Goal: Task Accomplishment & Management: Manage account settings

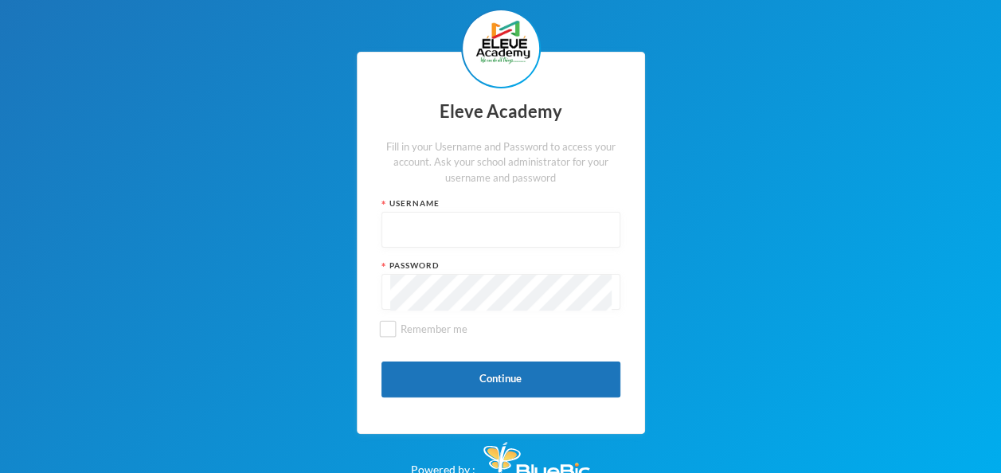
click at [477, 226] on input "text" at bounding box center [500, 231] width 221 height 36
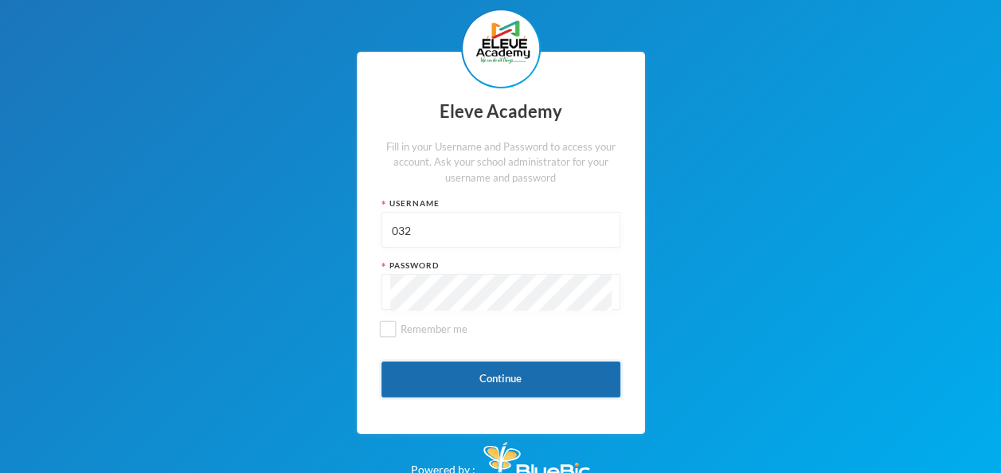
type input "032"
click at [452, 381] on button "Continue" at bounding box center [501, 380] width 239 height 36
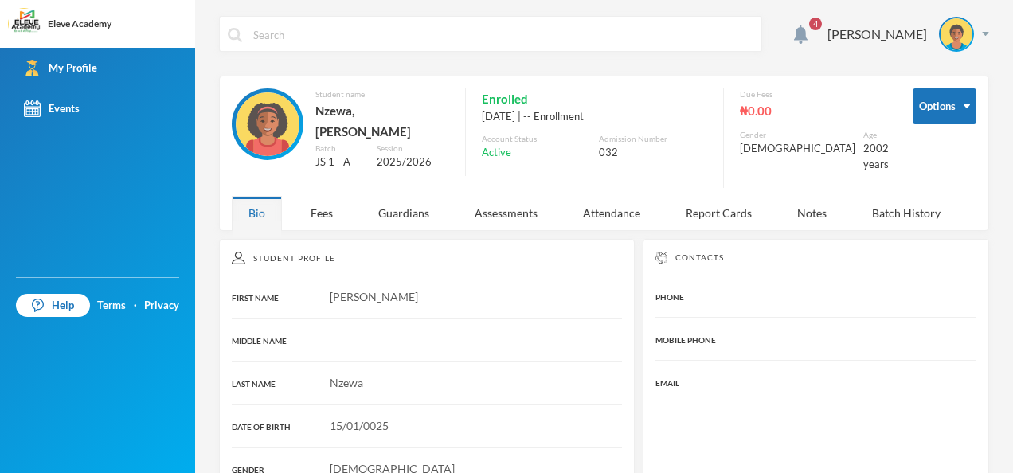
scroll to position [8, 0]
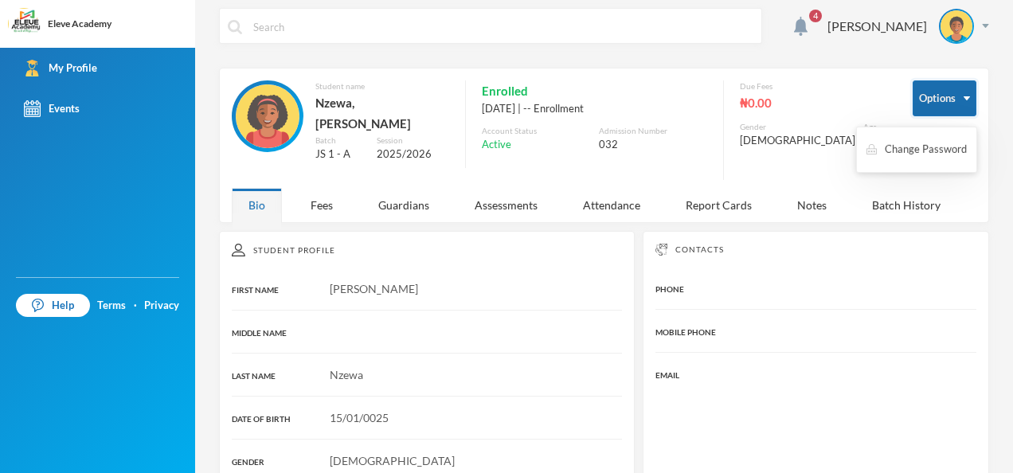
click at [953, 96] on button "Options" at bounding box center [945, 98] width 64 height 36
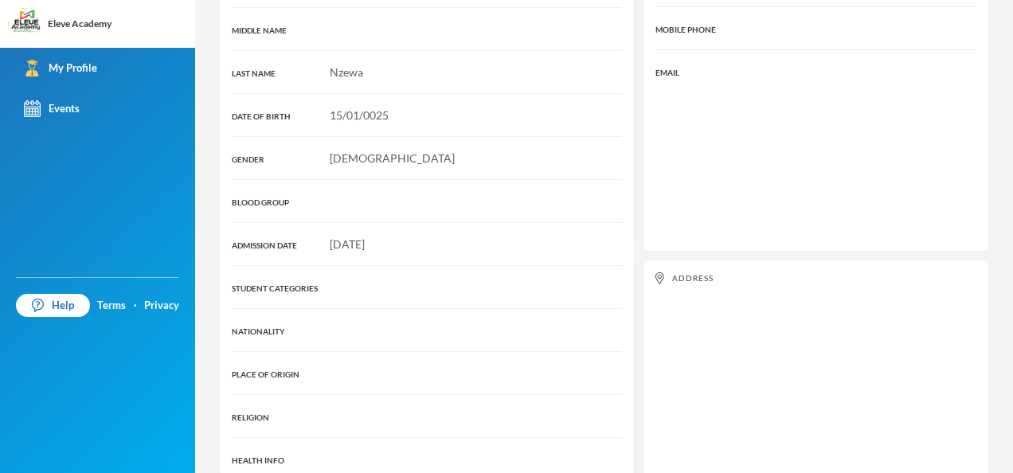
scroll to position [320, 0]
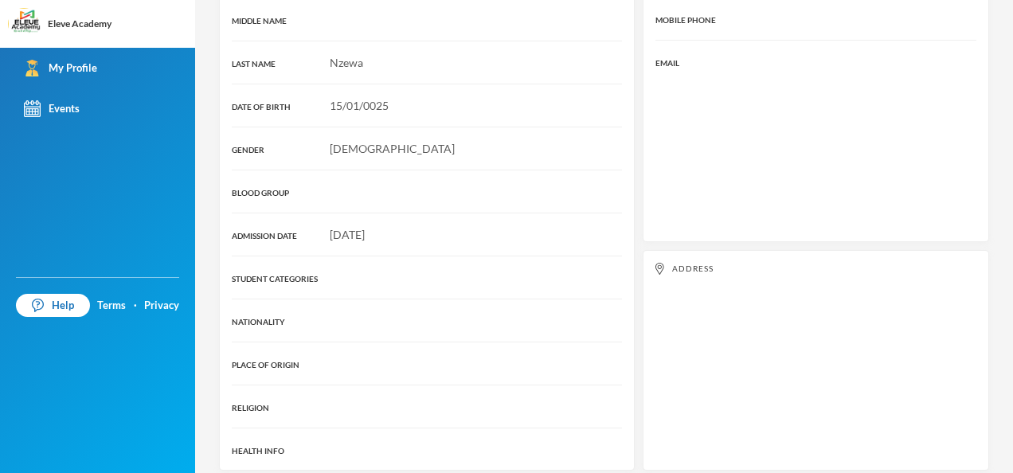
click at [854, 104] on div "Contacts PHONE MOBILE PHONE EMAIL" at bounding box center [816, 80] width 346 height 323
click at [262, 54] on div "Nzewa" at bounding box center [427, 62] width 390 height 17
click at [344, 56] on span "Nzewa" at bounding box center [346, 63] width 33 height 14
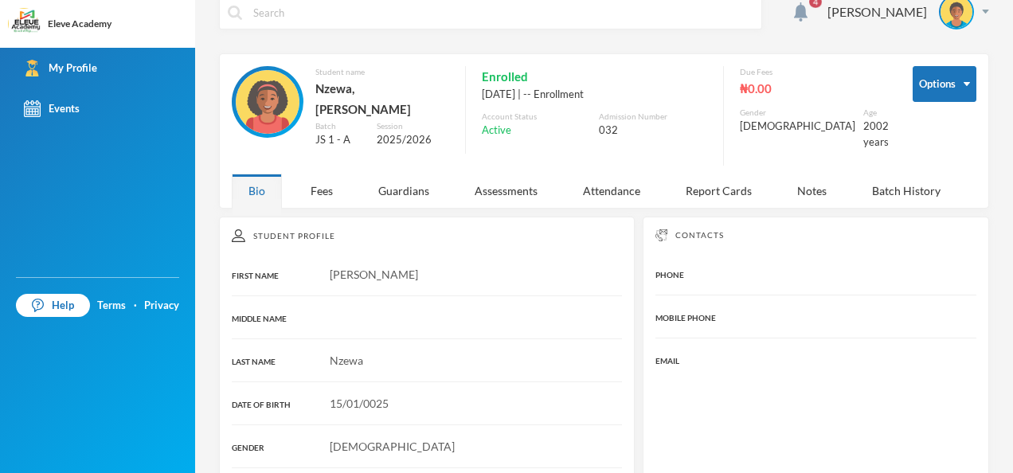
scroll to position [19, 0]
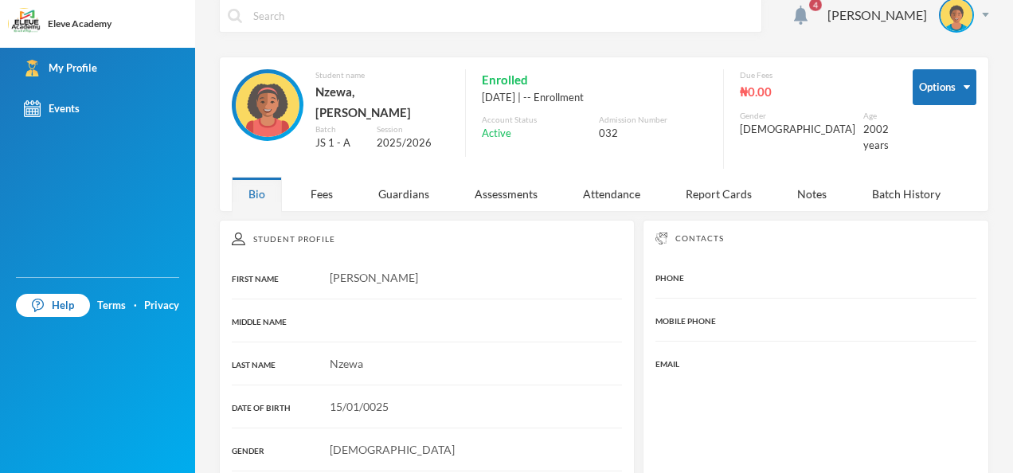
click at [269, 115] on img at bounding box center [268, 105] width 64 height 64
drag, startPoint x: 269, startPoint y: 115, endPoint x: 257, endPoint y: 80, distance: 37.8
click at [257, 80] on img at bounding box center [268, 105] width 64 height 64
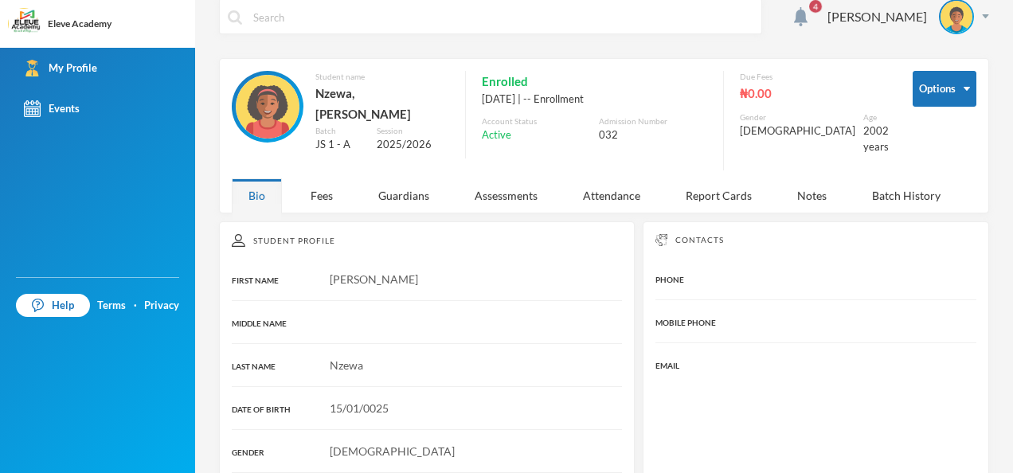
scroll to position [0, 0]
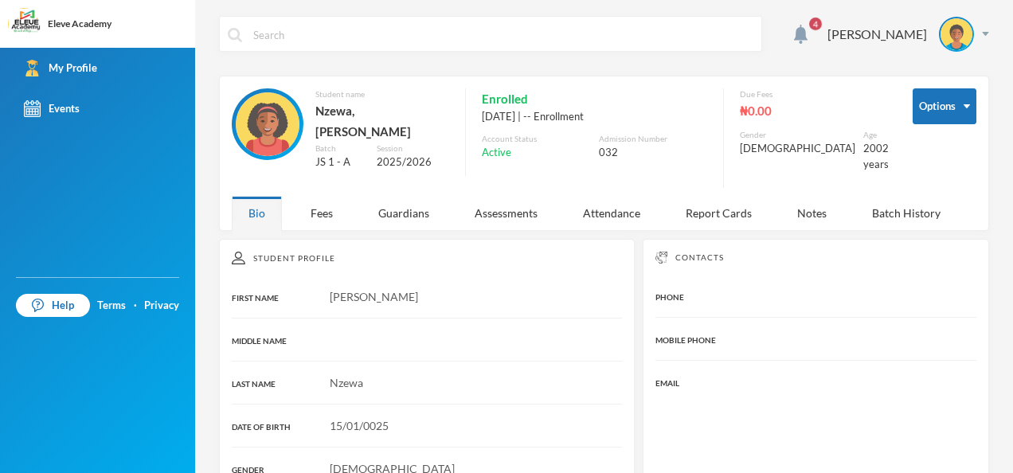
click at [784, 331] on div "MOBILE PHONE" at bounding box center [816, 339] width 321 height 17
click at [795, 288] on div "PHONE" at bounding box center [816, 296] width 321 height 17
click at [975, 37] on div "[PERSON_NAME]" at bounding box center [903, 34] width 174 height 35
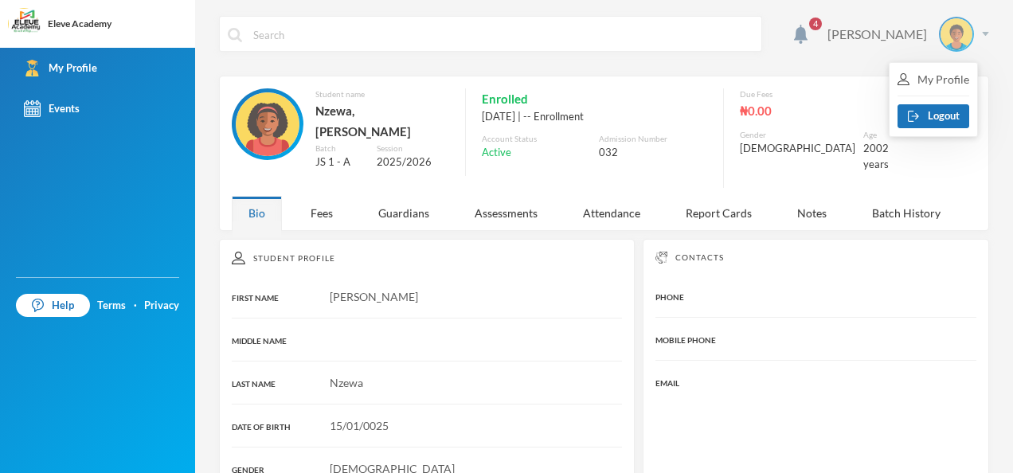
click at [970, 38] on div "[PERSON_NAME]" at bounding box center [903, 34] width 174 height 35
click at [972, 39] on div "[PERSON_NAME]" at bounding box center [903, 34] width 174 height 35
click at [941, 112] on button "Logout" at bounding box center [934, 116] width 72 height 24
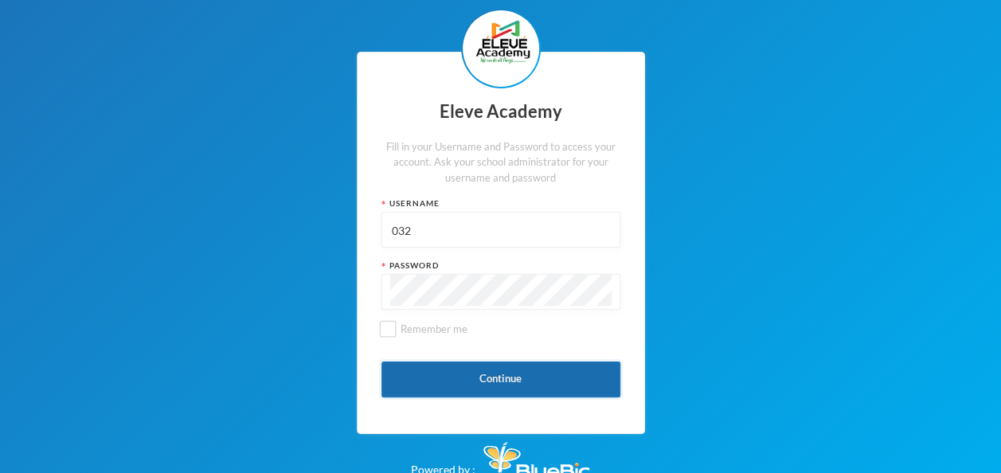
click at [483, 374] on button "Continue" at bounding box center [501, 380] width 239 height 36
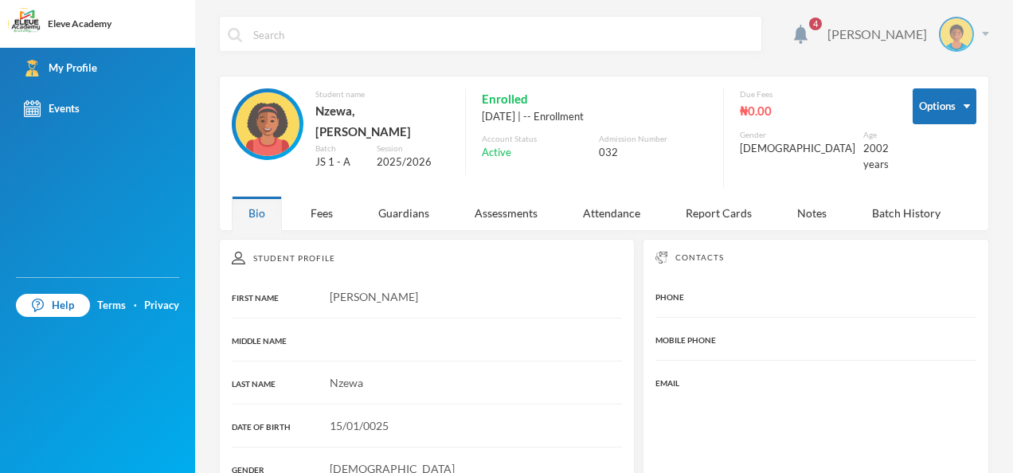
click at [836, 36] on div "[PERSON_NAME]" at bounding box center [878, 34] width 100 height 19
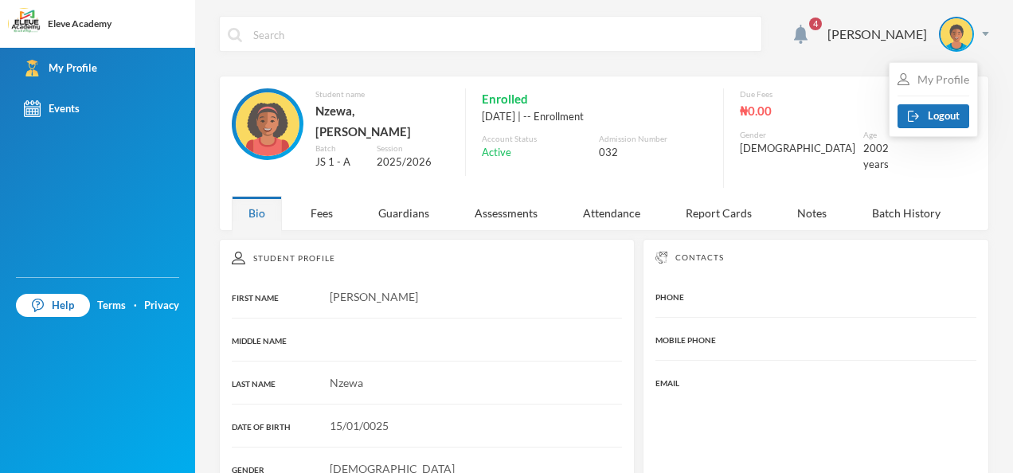
click at [930, 86] on div "My Profile" at bounding box center [934, 79] width 72 height 17
drag, startPoint x: 985, startPoint y: 49, endPoint x: 977, endPoint y: 38, distance: 13.1
click at [980, 41] on div "4 NZEWA [PERSON_NAME] Options Student name Nzewa, [PERSON_NAME] Batch JS 1 - A …" at bounding box center [604, 236] width 818 height 473
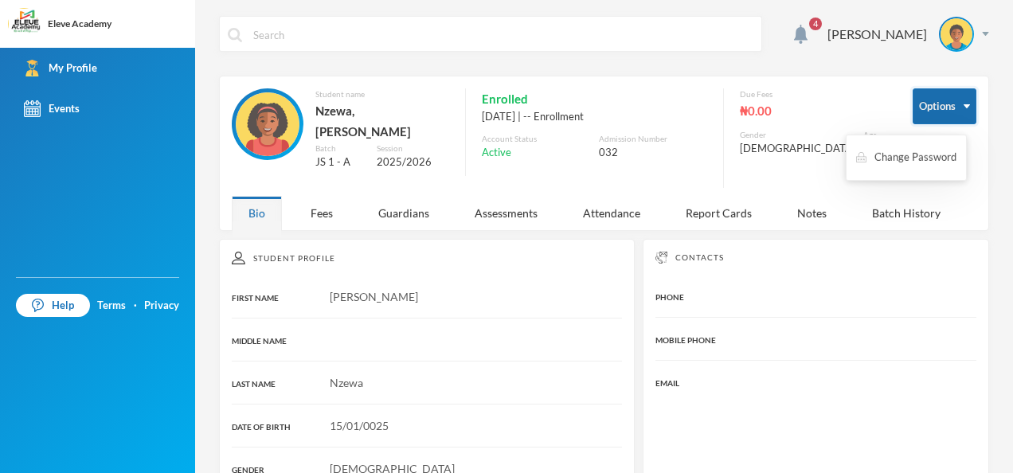
click at [956, 108] on button "Options" at bounding box center [945, 106] width 64 height 36
click at [906, 164] on button "Change Password" at bounding box center [907, 157] width 104 height 29
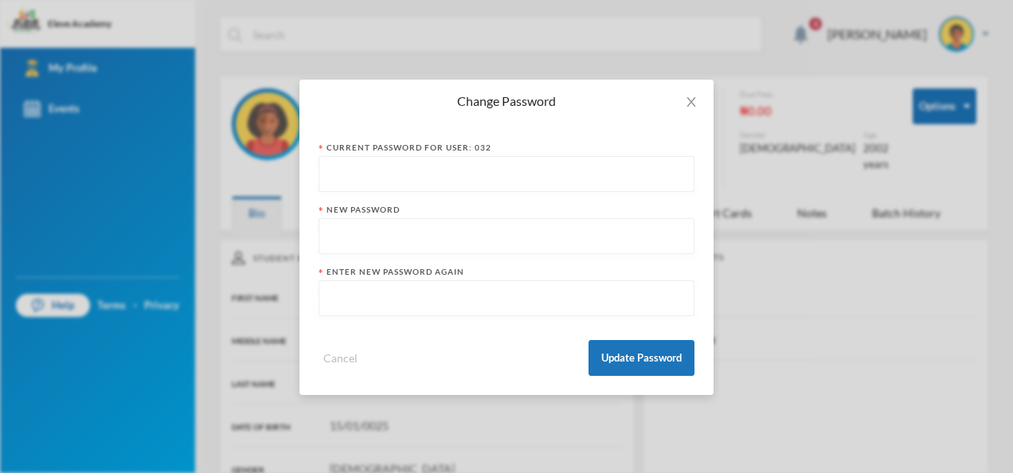
click at [481, 180] on input "text" at bounding box center [506, 175] width 358 height 36
paste input "032123"
type input "032123"
click at [453, 229] on input "text" at bounding box center [506, 237] width 358 height 36
type input "040883"
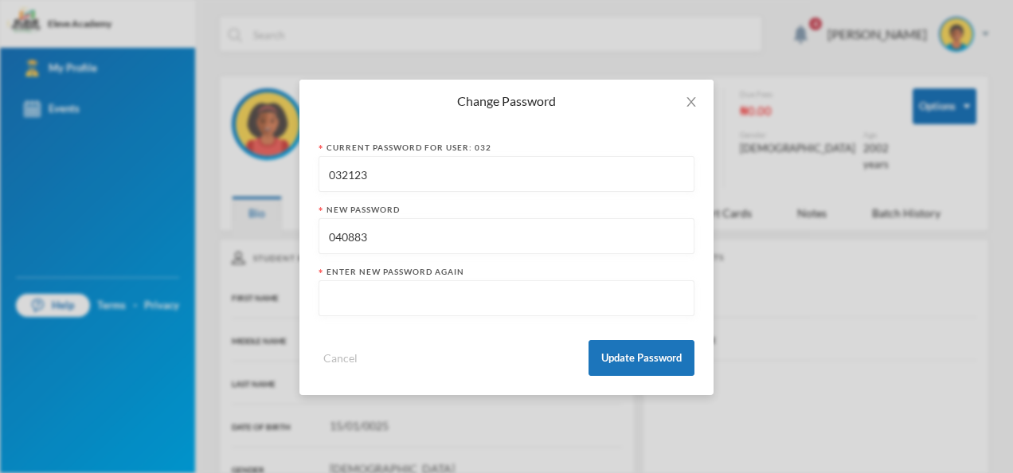
click at [432, 307] on input "text" at bounding box center [506, 299] width 358 height 36
type input "040883"
click at [640, 361] on button "Update Password" at bounding box center [642, 358] width 106 height 36
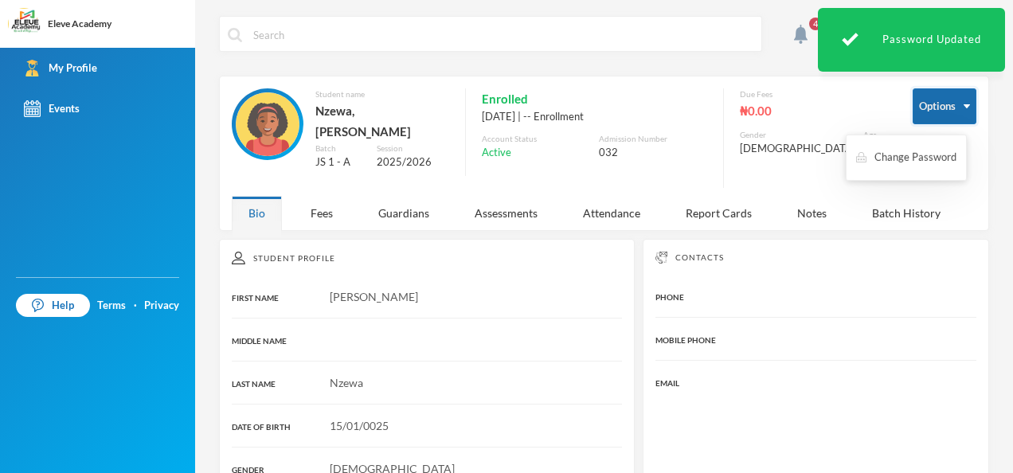
click at [951, 102] on button "Options" at bounding box center [945, 106] width 64 height 36
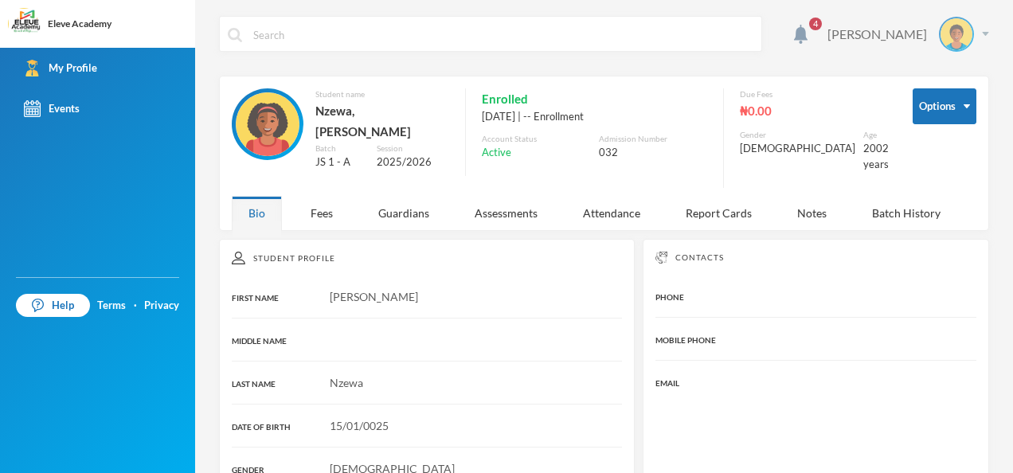
click at [969, 33] on div "[PERSON_NAME]" at bounding box center [903, 34] width 174 height 35
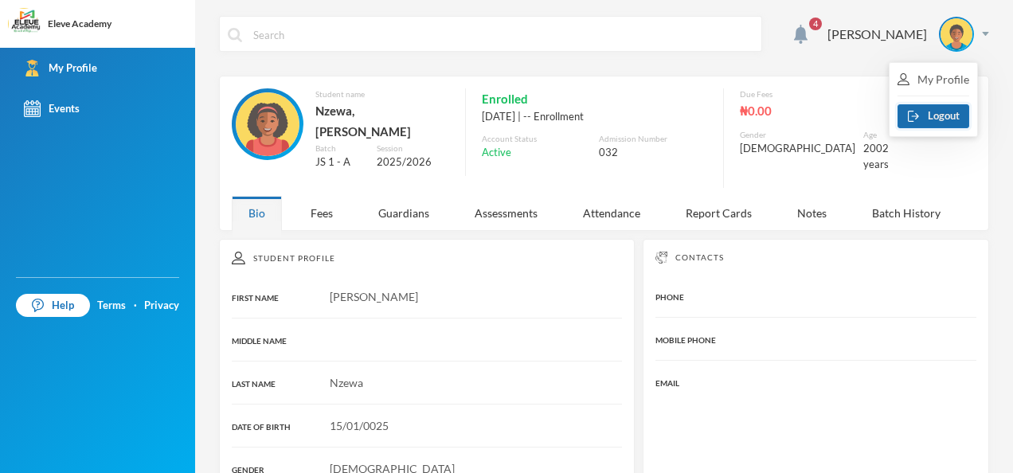
click at [926, 116] on button "Logout" at bounding box center [934, 116] width 72 height 24
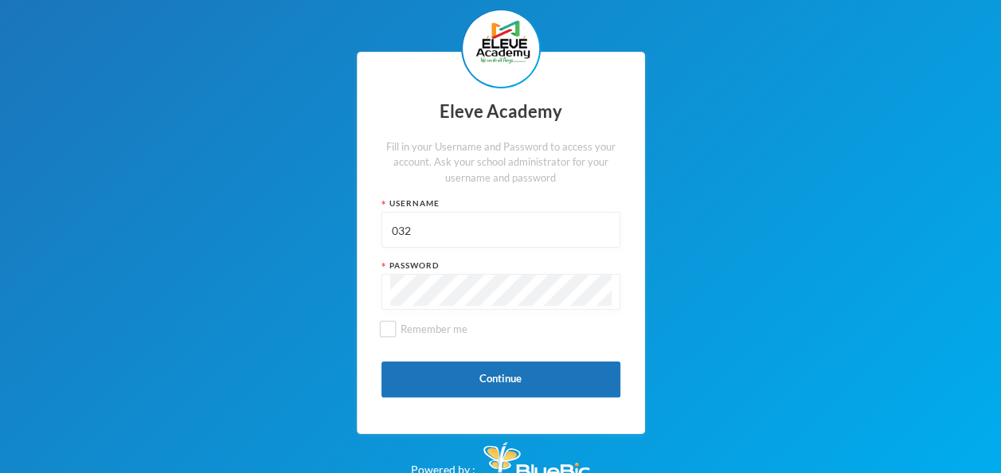
click at [347, 280] on div "Eleve Academy Fill in your Username and Password to access your account. Ask yo…" at bounding box center [500, 243] width 1001 height 486
click at [705, 281] on div "Eleve Academy Fill in your Username and Password to access your account. Ask yo…" at bounding box center [500, 243] width 1001 height 486
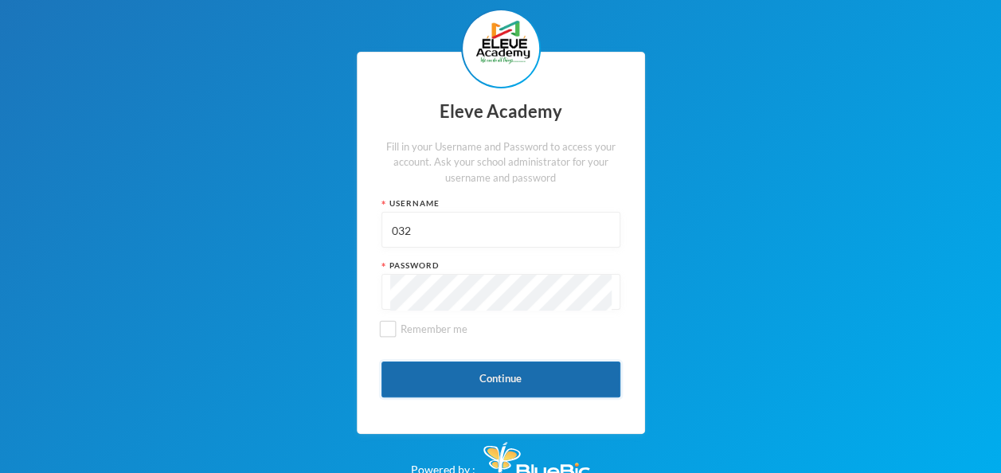
click at [511, 377] on button "Continue" at bounding box center [501, 380] width 239 height 36
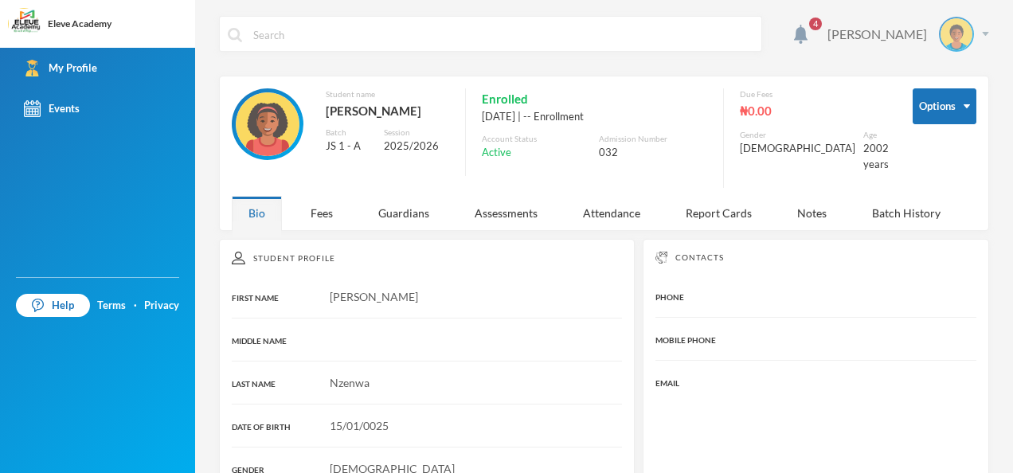
click at [982, 33] on img at bounding box center [985, 34] width 7 height 4
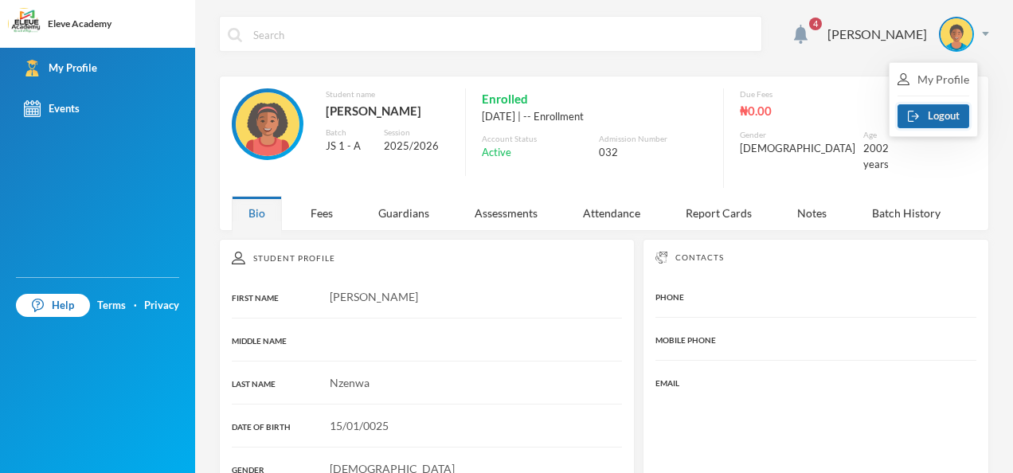
click at [934, 112] on button "Logout" at bounding box center [934, 116] width 72 height 24
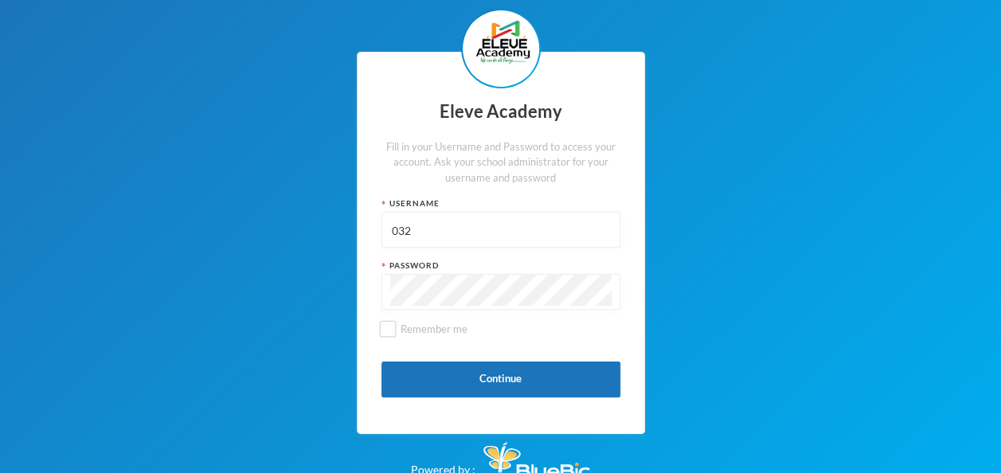
click at [813, 244] on div "Eleve Academy Fill in your Username and Password to access your account. Ask yo…" at bounding box center [500, 243] width 1001 height 486
click at [437, 228] on input "032" at bounding box center [500, 231] width 221 height 36
type input "025"
click at [287, 294] on div "Eleve Academy Fill in your Username and Password to access your account. Ask yo…" at bounding box center [500, 243] width 1001 height 486
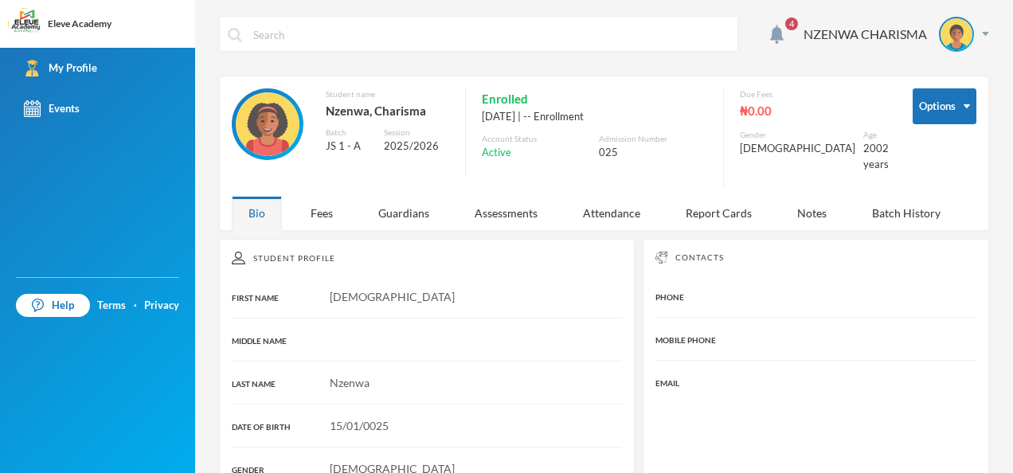
drag, startPoint x: 271, startPoint y: 118, endPoint x: 370, endPoint y: 71, distance: 110.1
click at [370, 71] on div "4 NZENWA CHARISMA" at bounding box center [604, 46] width 770 height 60
click at [957, 37] on img at bounding box center [957, 34] width 32 height 32
click at [930, 119] on button "Logout" at bounding box center [934, 116] width 72 height 24
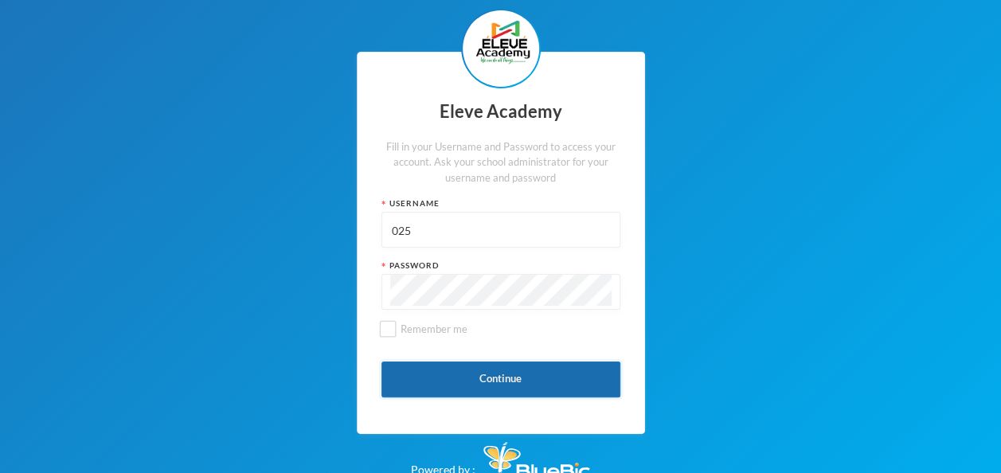
click at [497, 374] on button "Continue" at bounding box center [501, 380] width 239 height 36
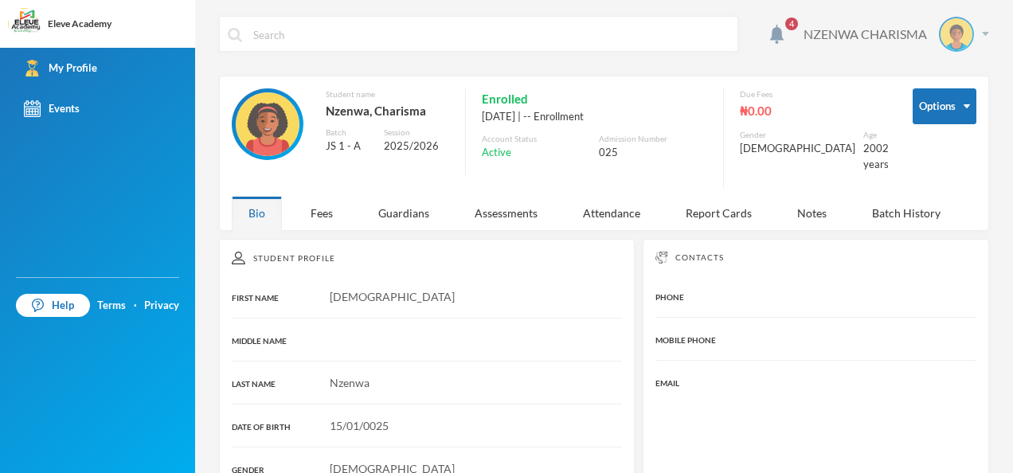
click at [971, 37] on div "NZENWA CHARISMA" at bounding box center [891, 34] width 198 height 35
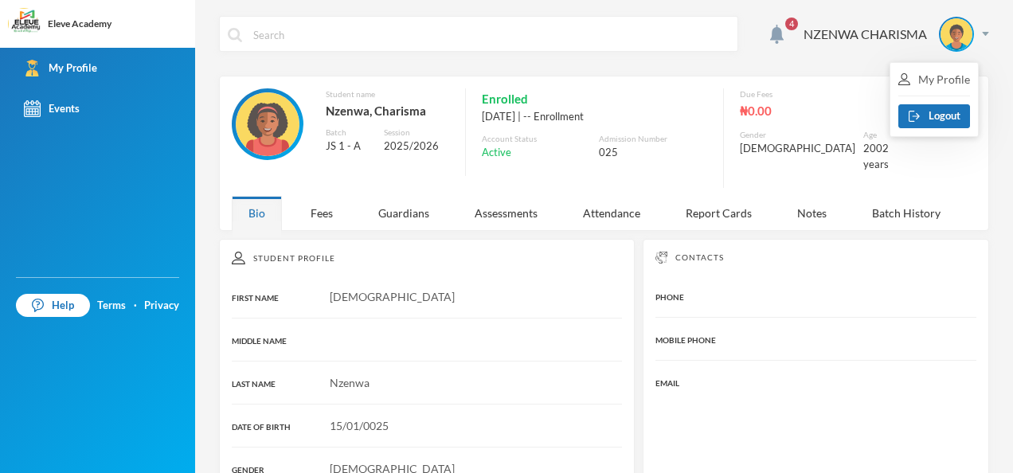
click at [948, 166] on div "Options" at bounding box center [945, 138] width 64 height 100
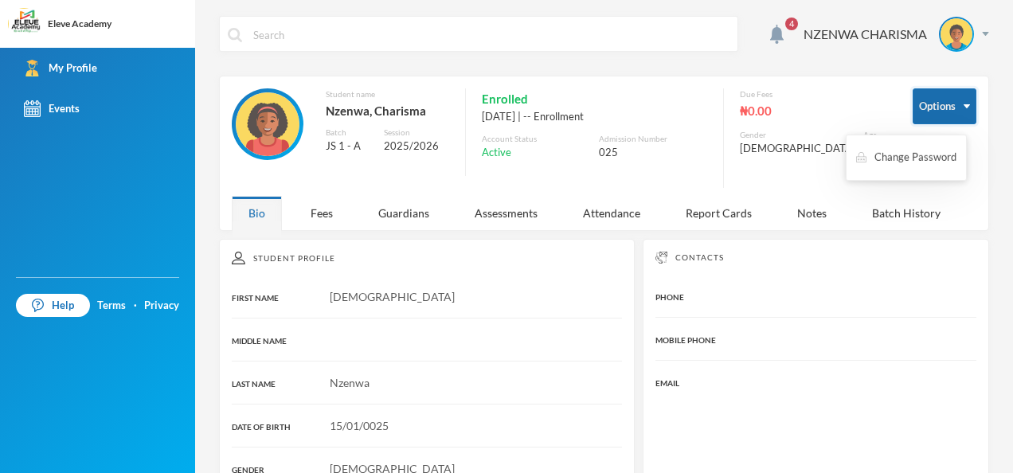
click at [954, 109] on button "Options" at bounding box center [945, 106] width 64 height 36
click at [926, 159] on button "Change Password" at bounding box center [907, 157] width 104 height 29
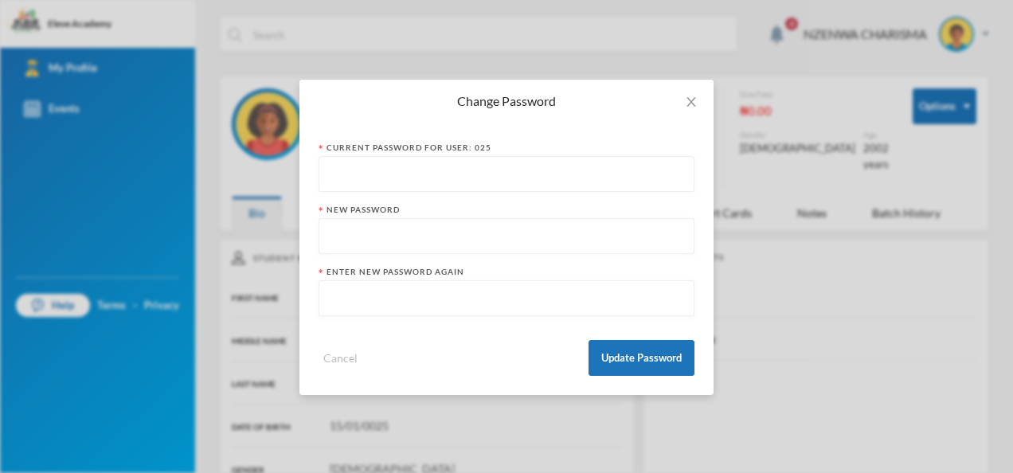
click at [494, 182] on input "text" at bounding box center [506, 175] width 358 height 36
paste input "025123"
type input "025123"
click at [452, 238] on input "text" at bounding box center [506, 237] width 358 height 36
type input "040883"
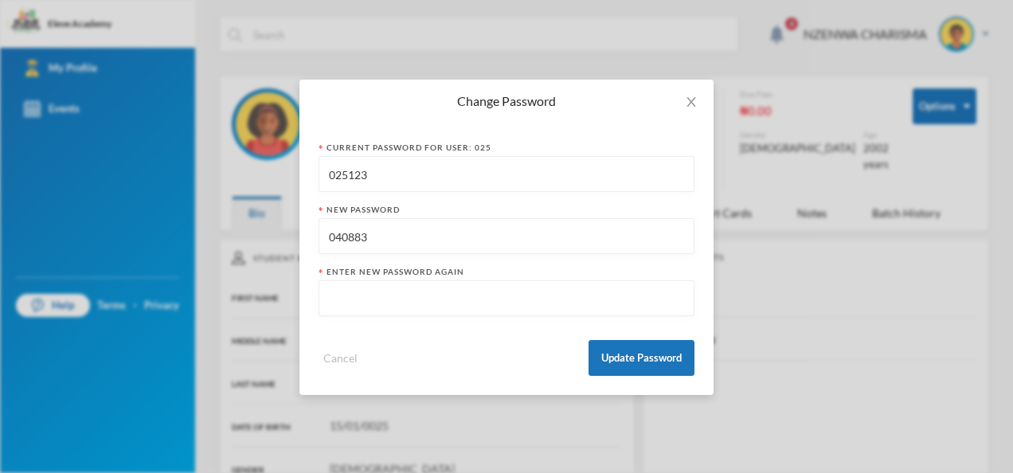
click at [437, 299] on input "text" at bounding box center [506, 299] width 358 height 36
type input "040883"
click at [613, 358] on button "Update Password" at bounding box center [642, 358] width 106 height 36
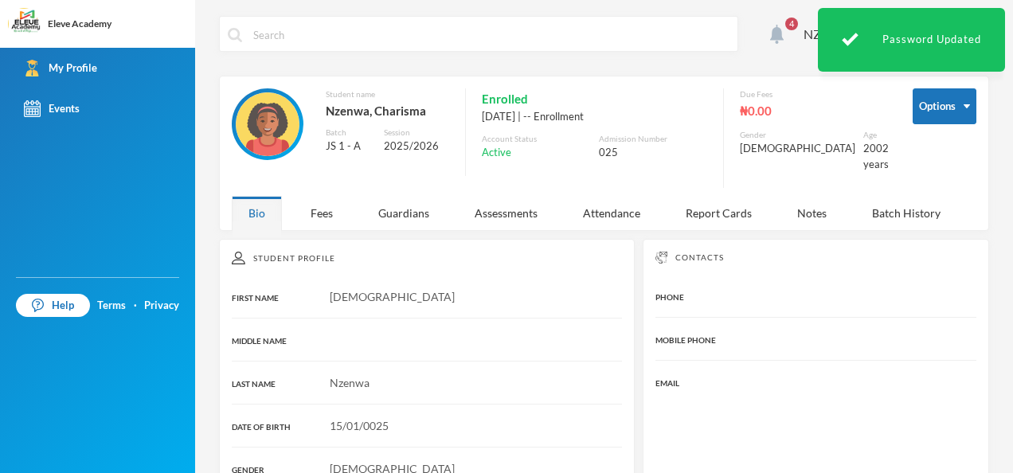
click at [770, 33] on img at bounding box center [777, 34] width 14 height 19
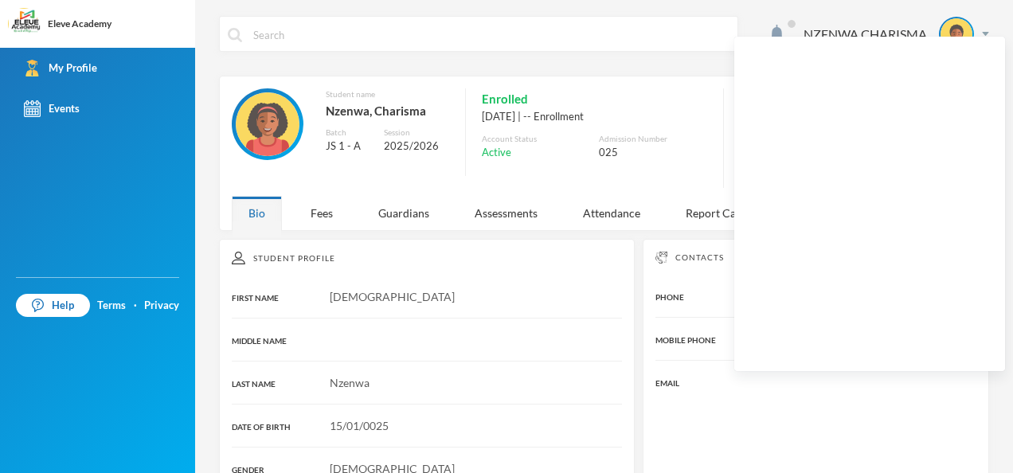
click at [650, 58] on div "NZENWA CHARISMA" at bounding box center [604, 46] width 770 height 60
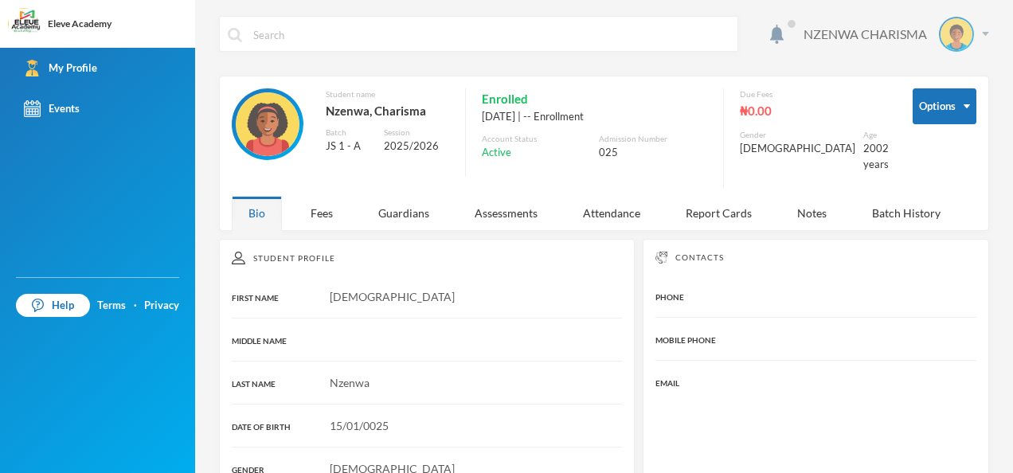
click at [970, 36] on div "NZENWA CHARISMA" at bounding box center [891, 34] width 198 height 35
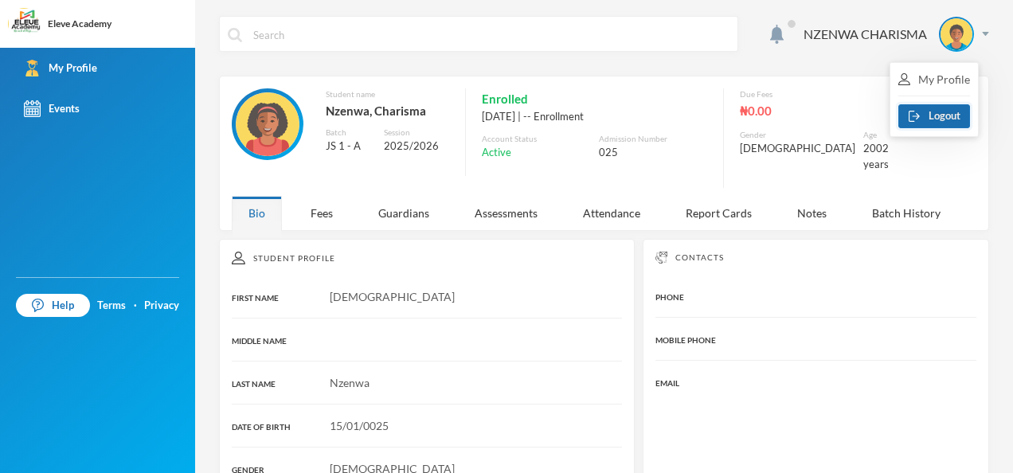
click at [937, 112] on button "Logout" at bounding box center [934, 116] width 72 height 24
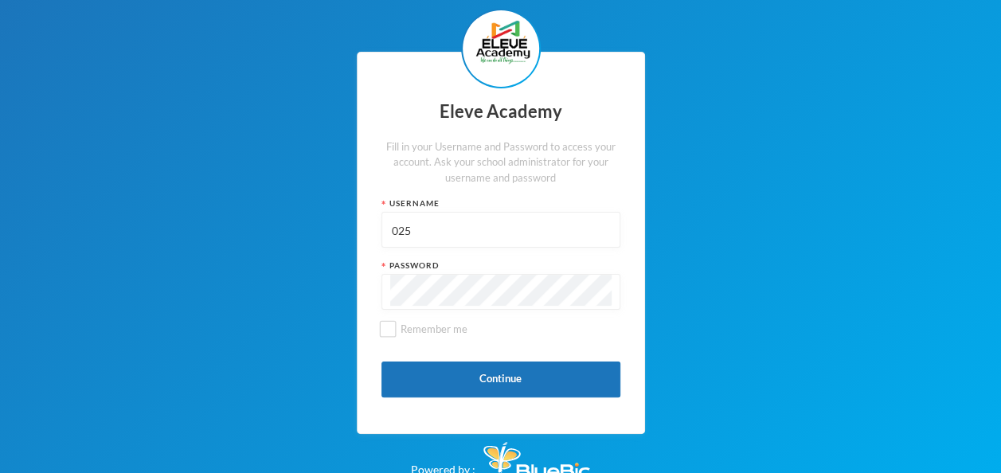
click at [338, 288] on div "Eleve Academy Fill in your Username and Password to access your account. Ask yo…" at bounding box center [500, 243] width 1001 height 486
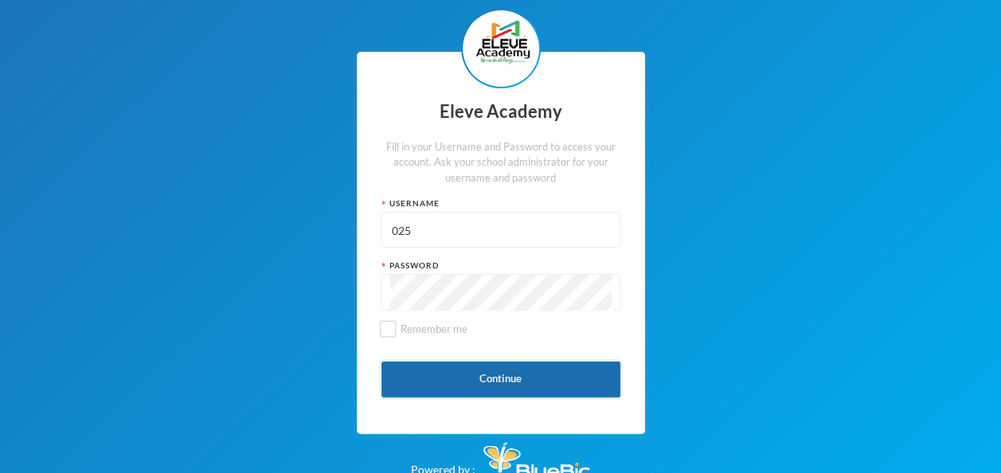
click at [392, 382] on button "Continue" at bounding box center [501, 380] width 239 height 36
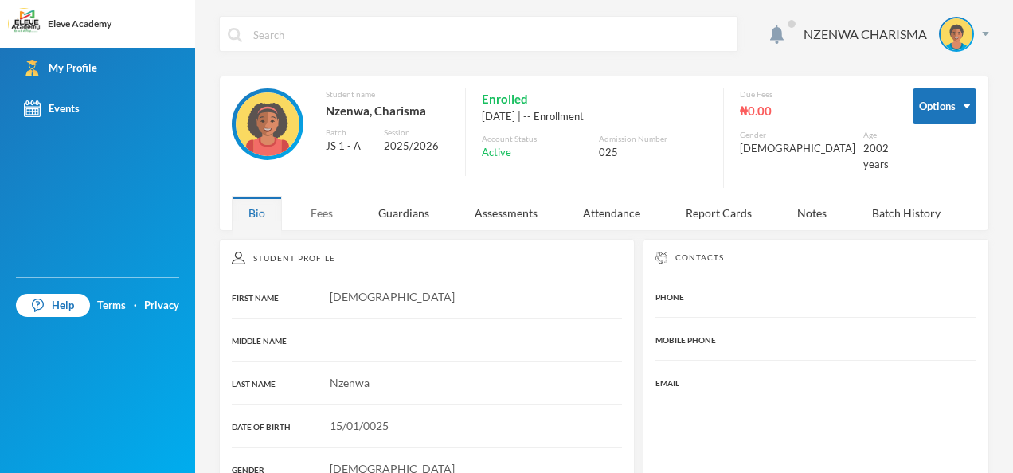
click at [320, 207] on div "Fees" at bounding box center [322, 213] width 56 height 34
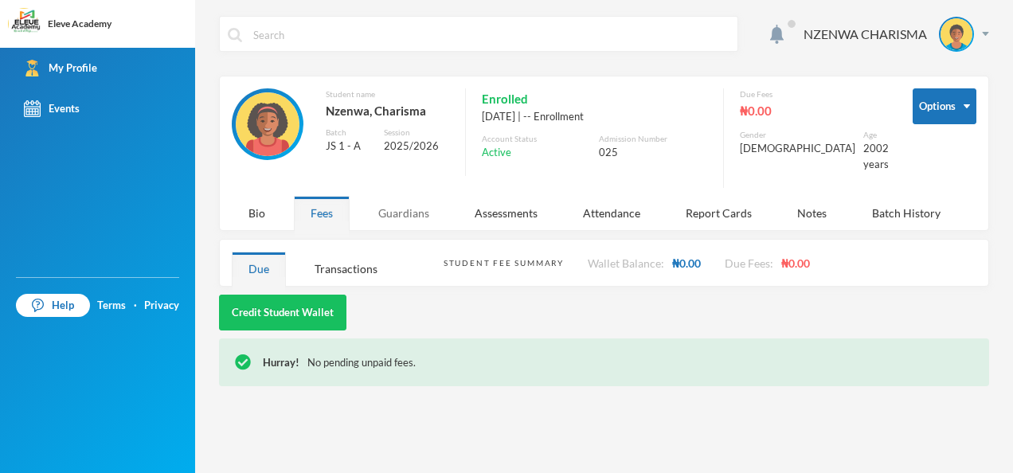
click at [405, 196] on div "Guardians" at bounding box center [404, 213] width 84 height 34
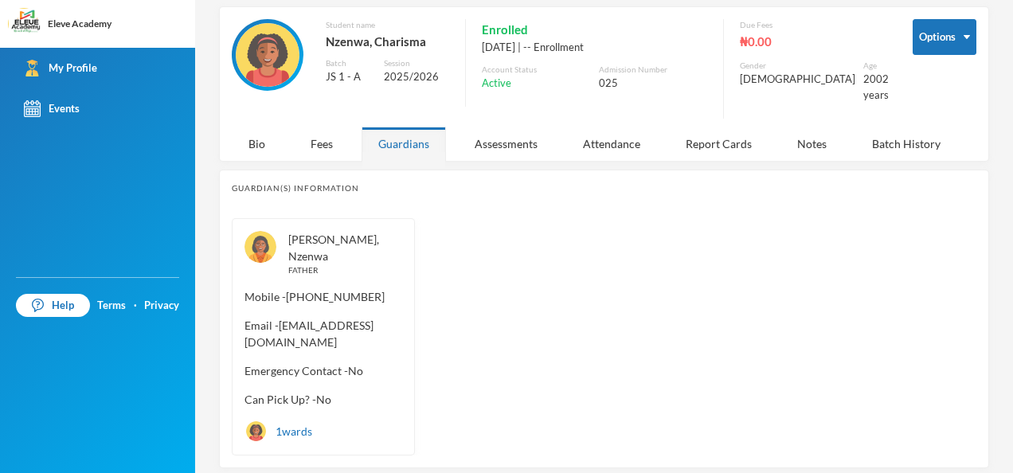
scroll to position [68, 0]
click at [518, 127] on div "Assessments" at bounding box center [506, 144] width 96 height 34
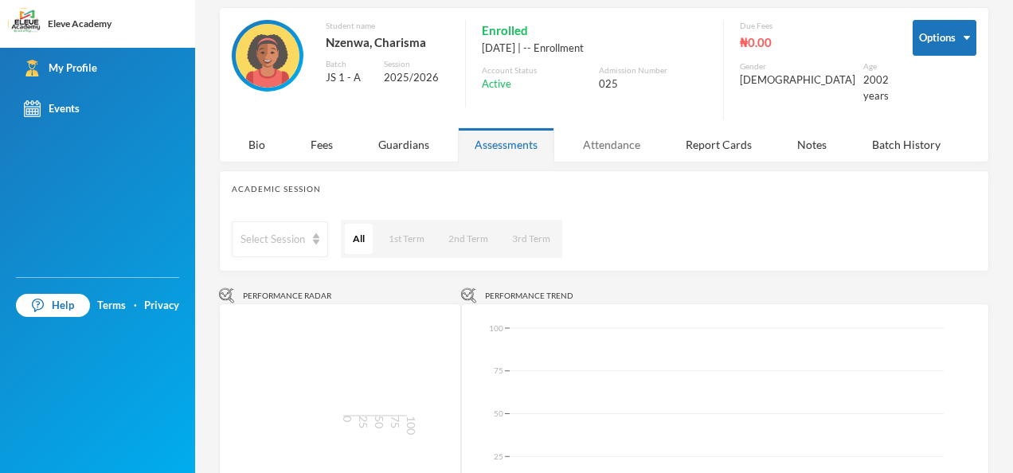
click at [609, 131] on div "Attendance" at bounding box center [611, 144] width 91 height 34
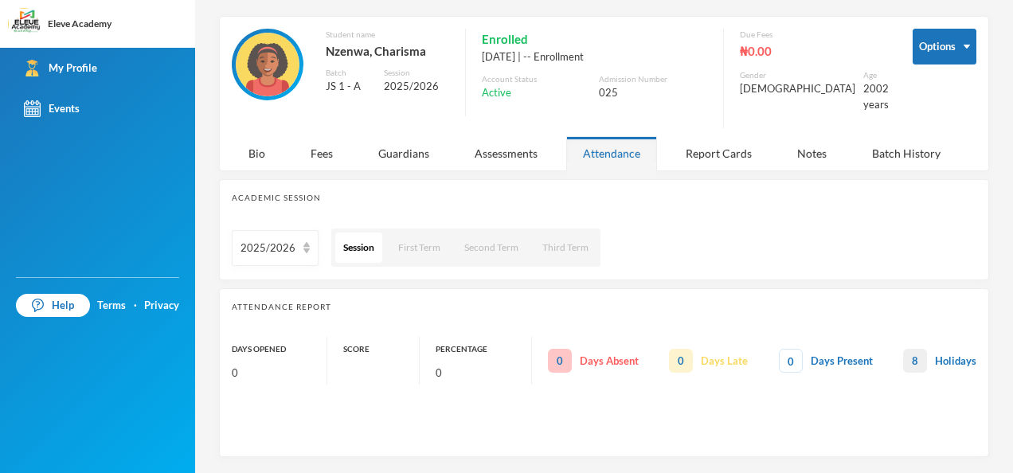
scroll to position [45, 0]
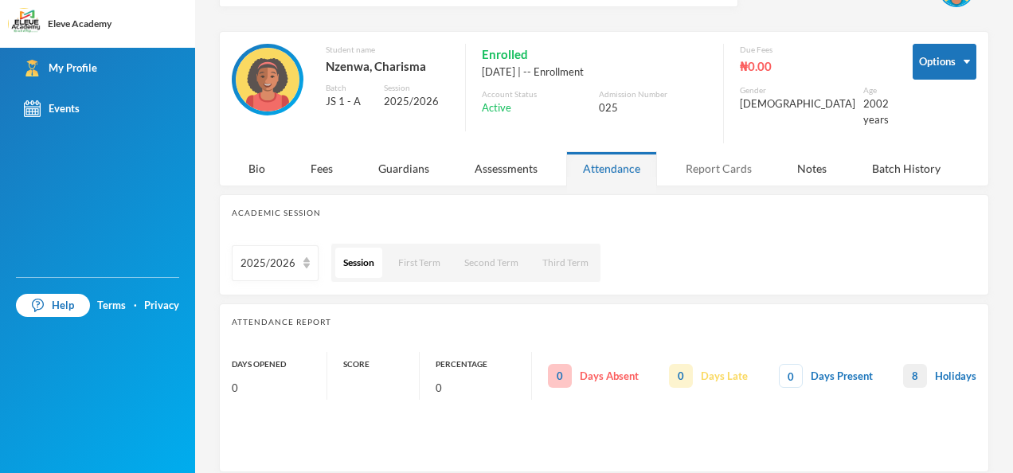
click at [699, 155] on div "Report Cards" at bounding box center [719, 168] width 100 height 34
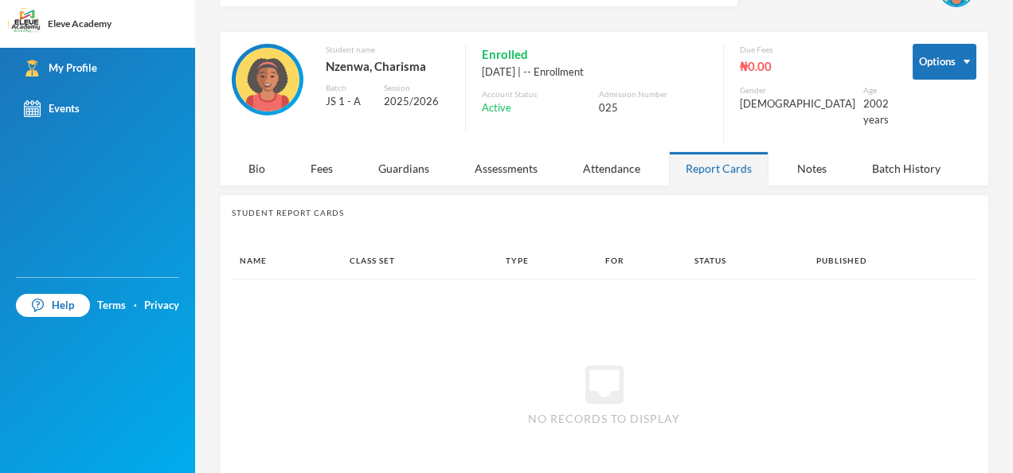
scroll to position [68, 0]
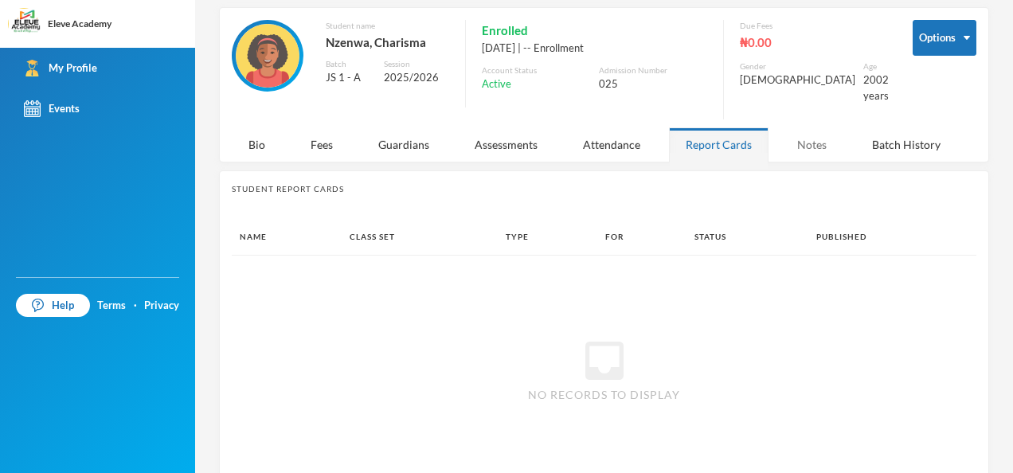
click at [805, 137] on div "Notes" at bounding box center [812, 144] width 63 height 34
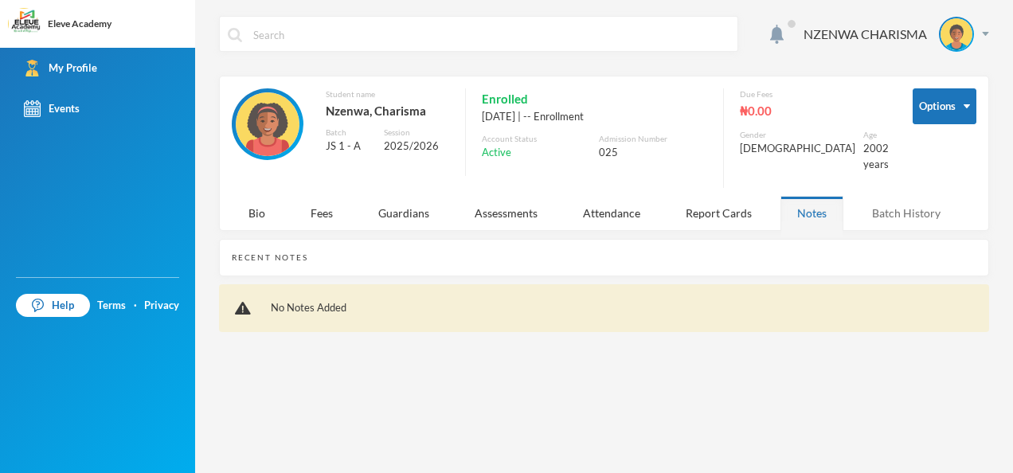
click at [910, 202] on div "Batch History" at bounding box center [906, 213] width 102 height 34
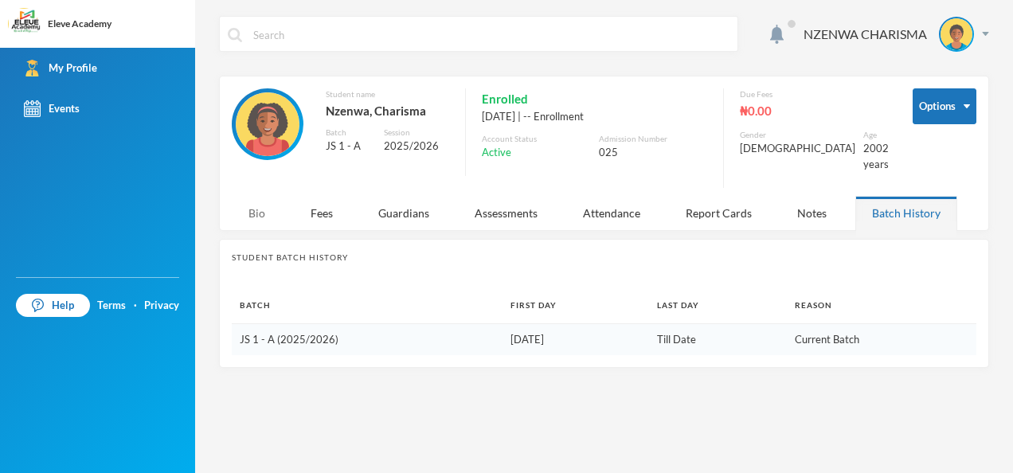
click at [256, 196] on div "Bio" at bounding box center [257, 213] width 50 height 34
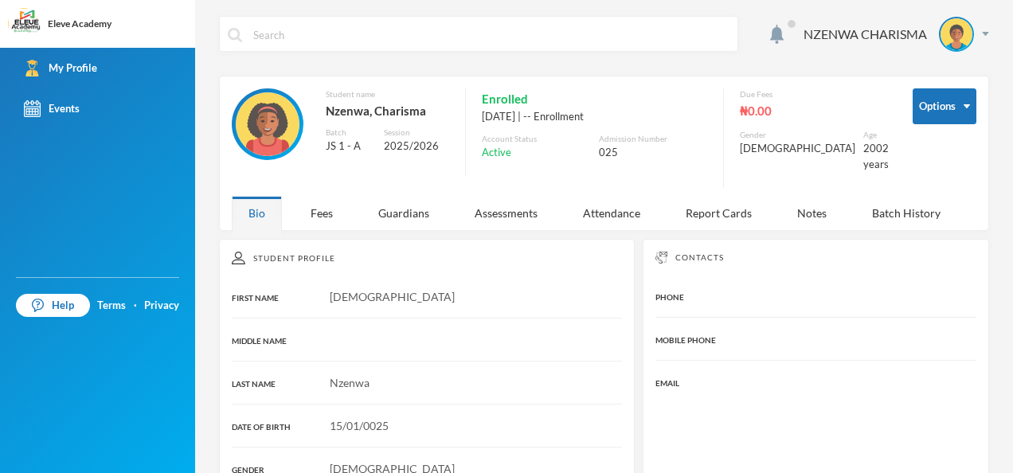
click at [977, 35] on div "NZENWA CHARISMA Options Student name [PERSON_NAME] JS 1 - A Session 2025/2026 E…" at bounding box center [604, 236] width 818 height 473
click at [972, 36] on div "NZENWA CHARISMA" at bounding box center [891, 34] width 198 height 35
click at [934, 113] on button "Logout" at bounding box center [934, 116] width 72 height 24
